Goal: Information Seeking & Learning: Learn about a topic

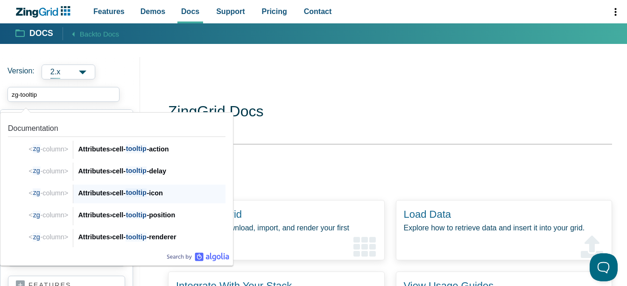
scroll to position [187, 0]
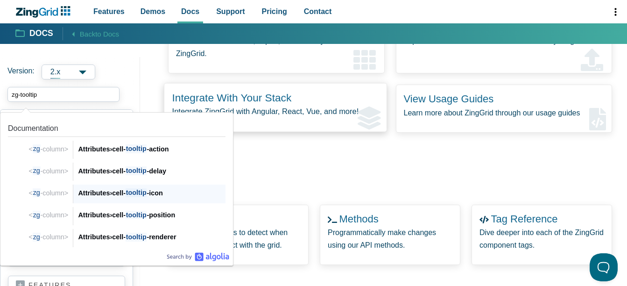
type input "zg-tooltip"
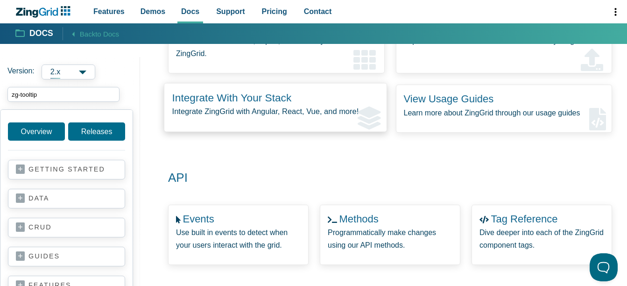
click at [328, 101] on zing-intro-link-card "Integrate With Your Stack Integrate ZingGrid with Angular, React, Vue, and more!" at bounding box center [275, 107] width 223 height 49
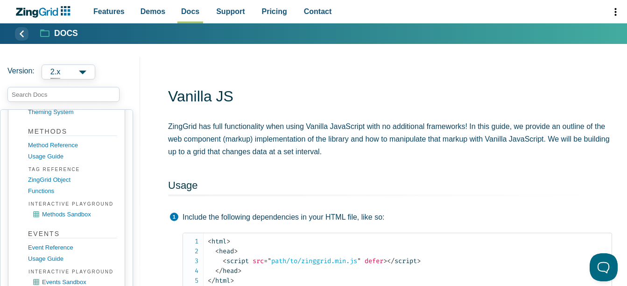
scroll to position [1102, 0]
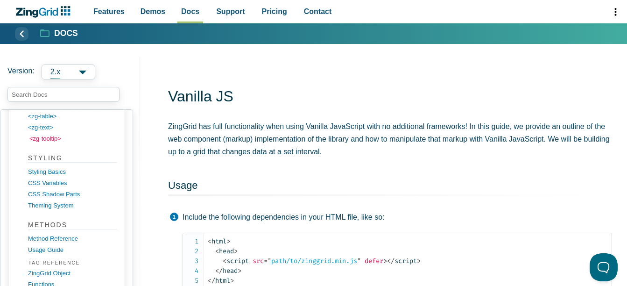
click at [50, 138] on link "<zg-tooltip>" at bounding box center [73, 138] width 89 height 11
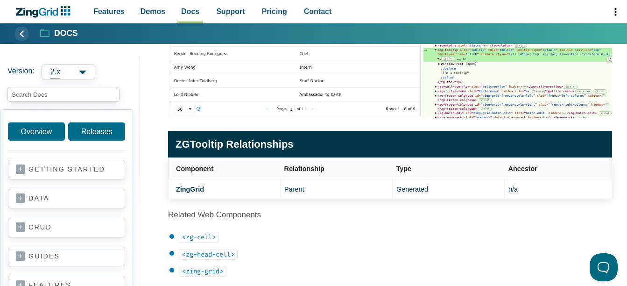
scroll to position [280, 0]
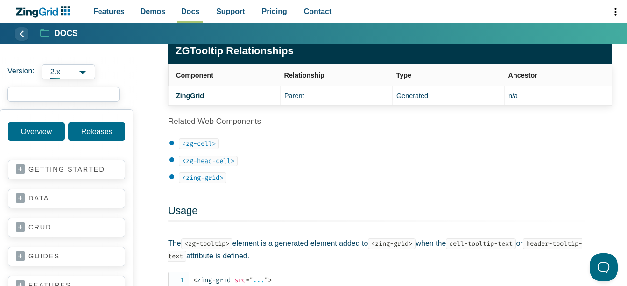
click at [51, 92] on input "search input" at bounding box center [63, 94] width 112 height 15
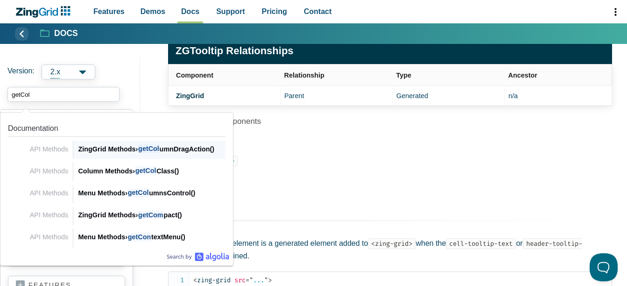
click at [155, 148] on span "getCol" at bounding box center [148, 148] width 21 height 9
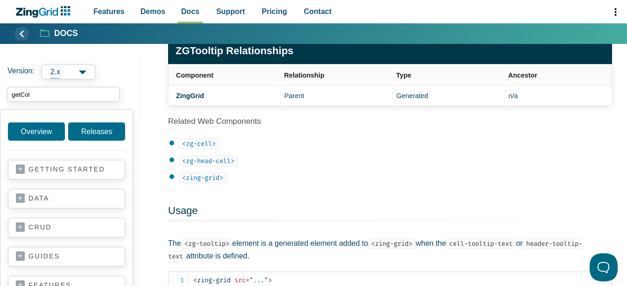
type input "getCol"
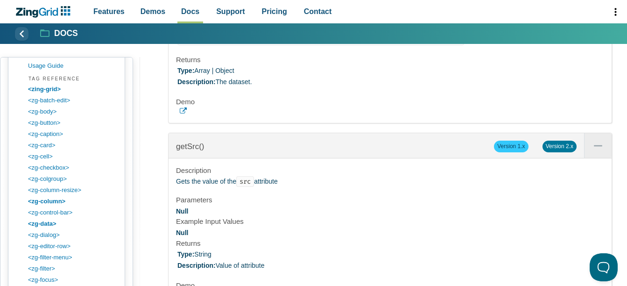
scroll to position [19237, 0]
